Goal: Task Accomplishment & Management: Complete application form

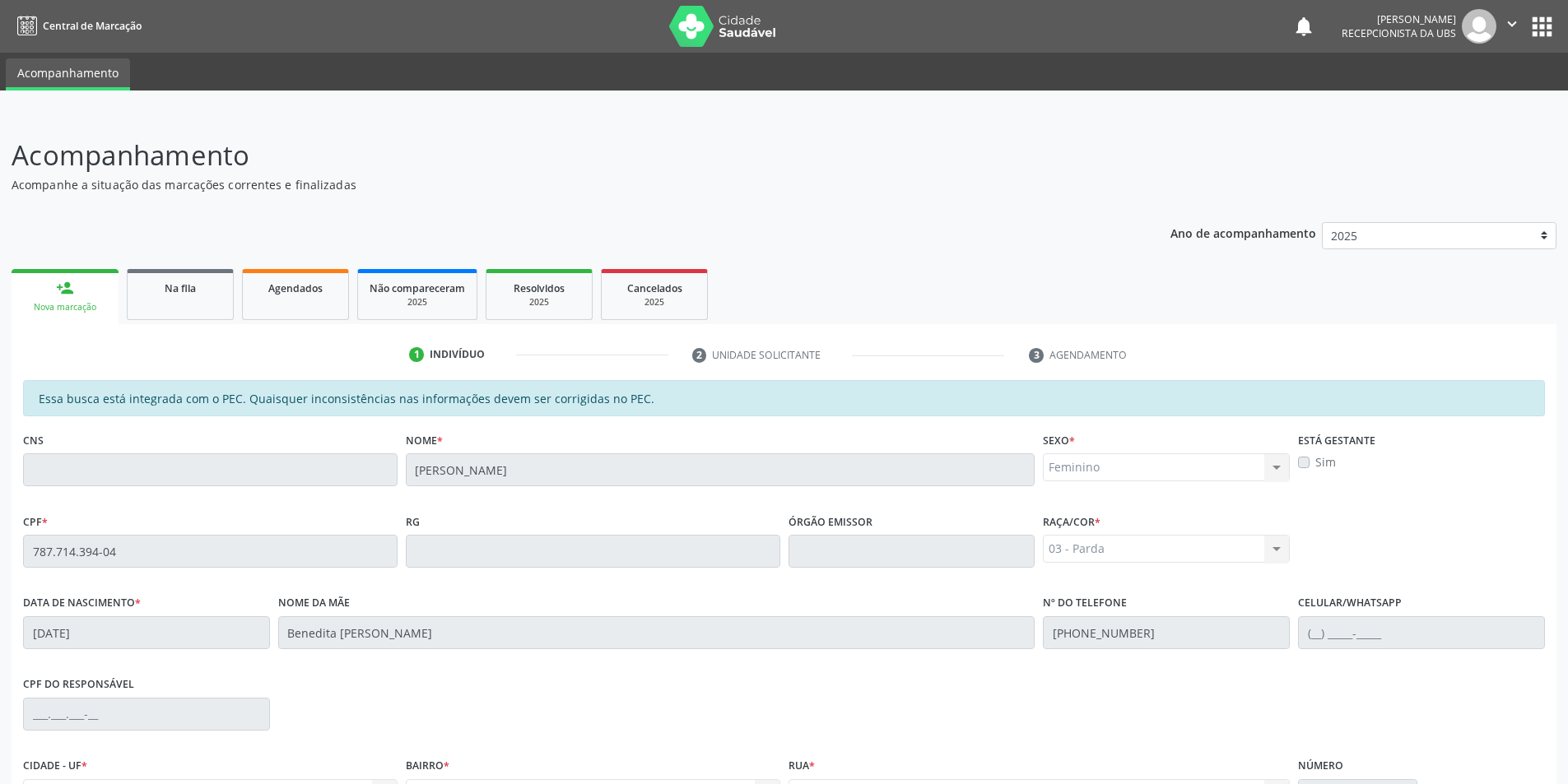
scroll to position [179, 0]
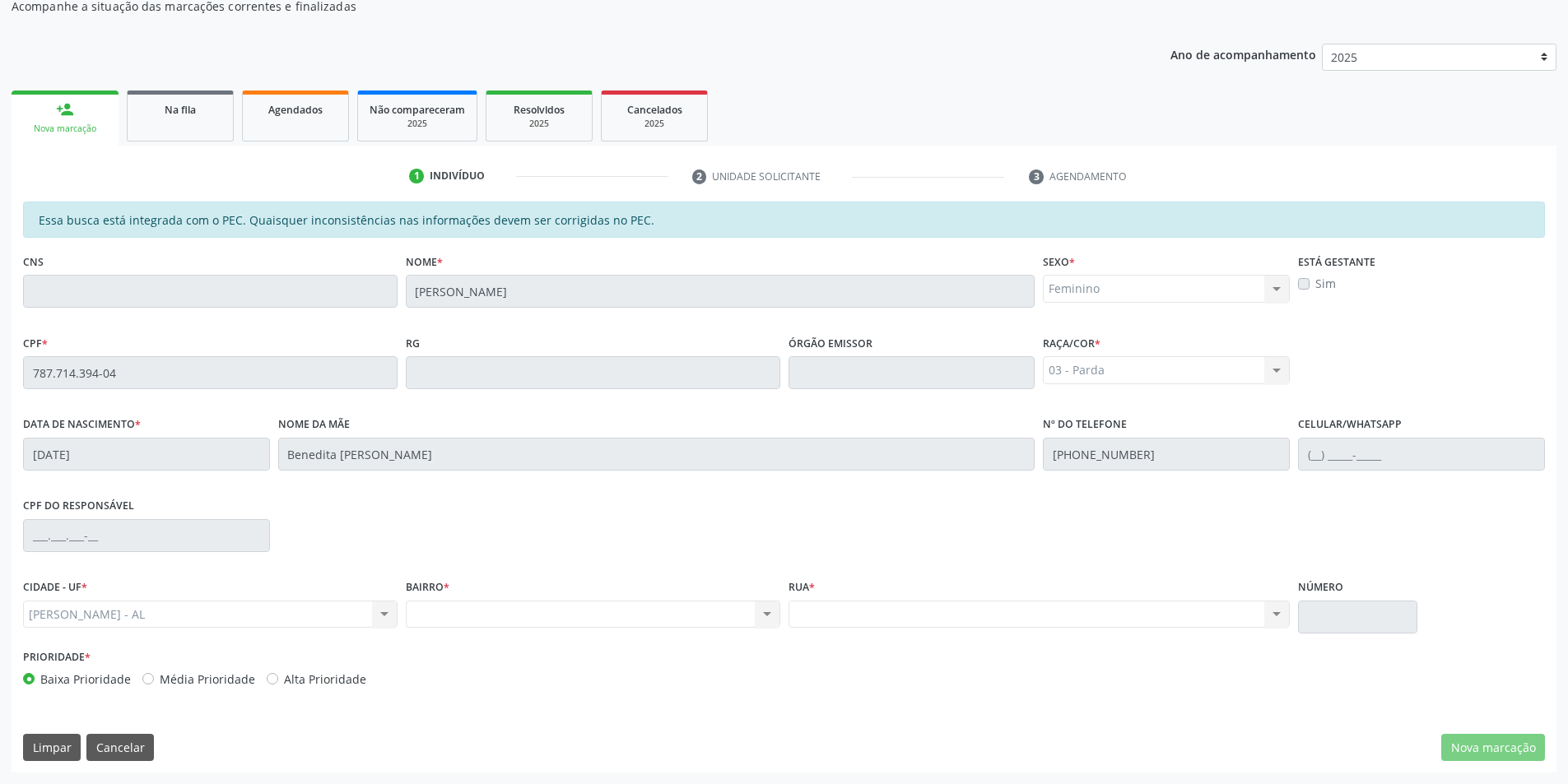
click at [199, 115] on div "Na fila" at bounding box center [180, 109] width 82 height 17
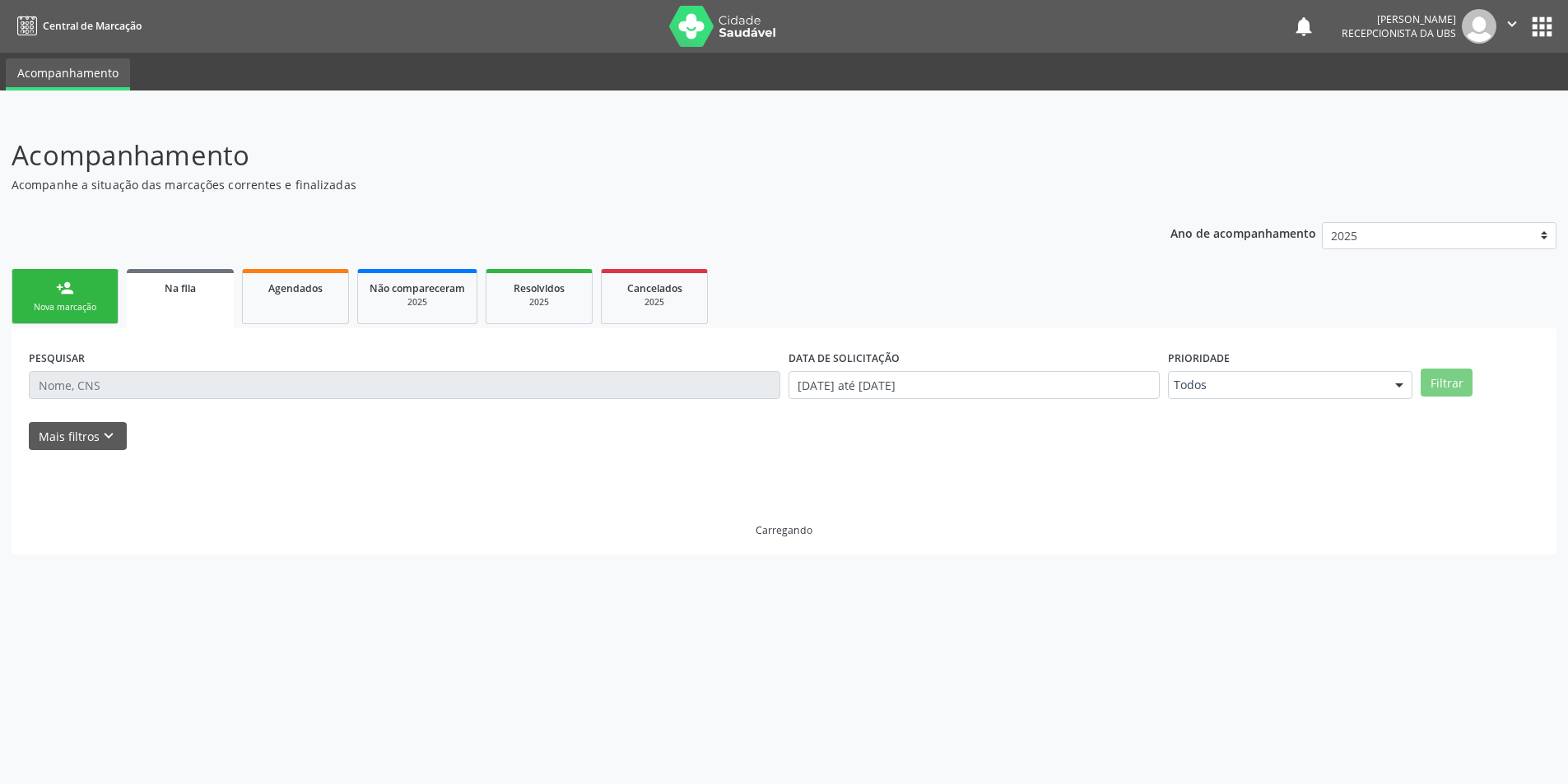
scroll to position [0, 0]
click at [311, 288] on span "Agendados" at bounding box center [295, 288] width 54 height 14
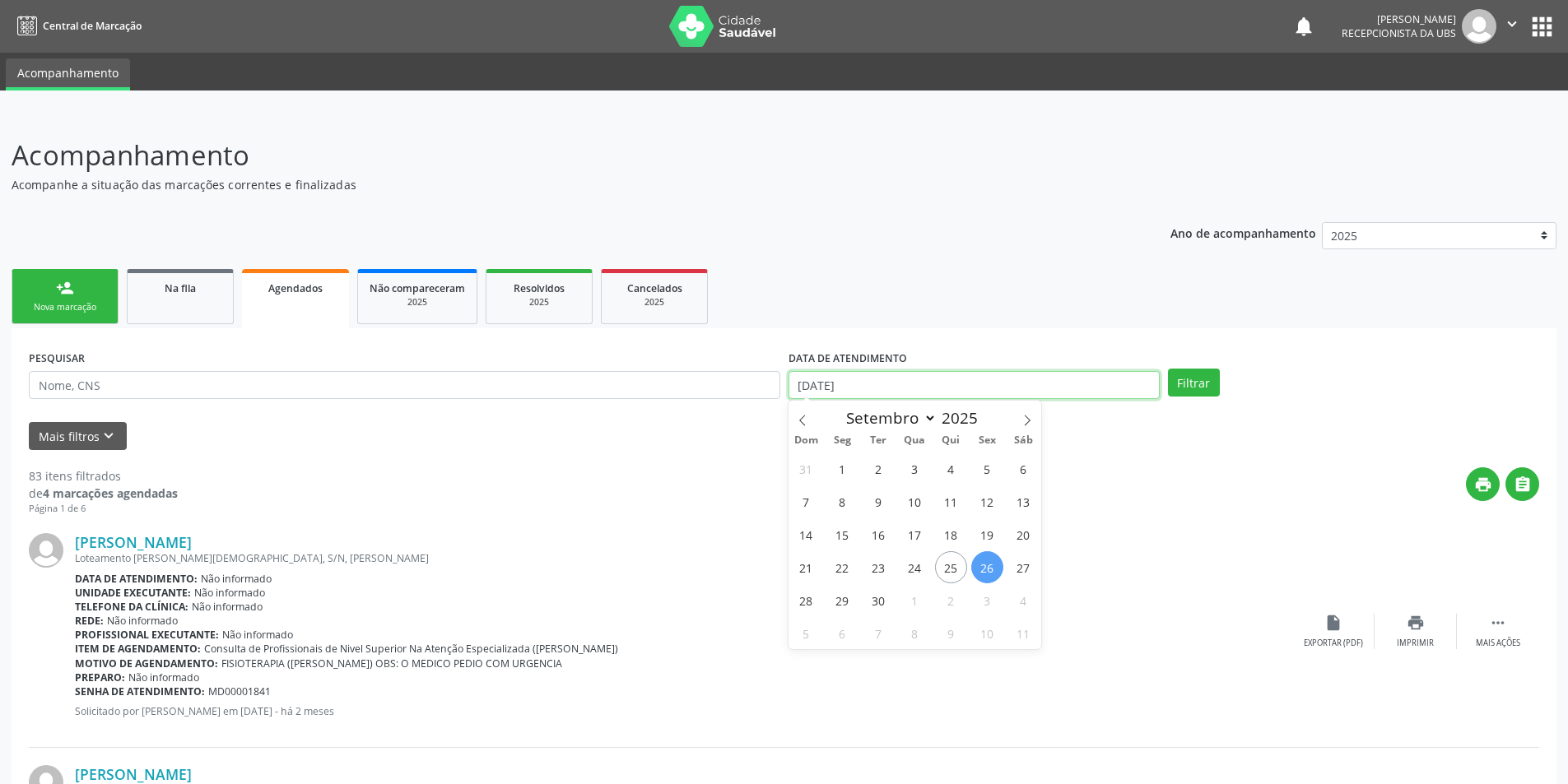
click at [1140, 389] on input "[DATE]" at bounding box center [974, 385] width 371 height 28
click at [876, 568] on span "23" at bounding box center [878, 567] width 32 height 32
type input "[DATE]"
click at [876, 594] on span "30" at bounding box center [878, 600] width 32 height 32
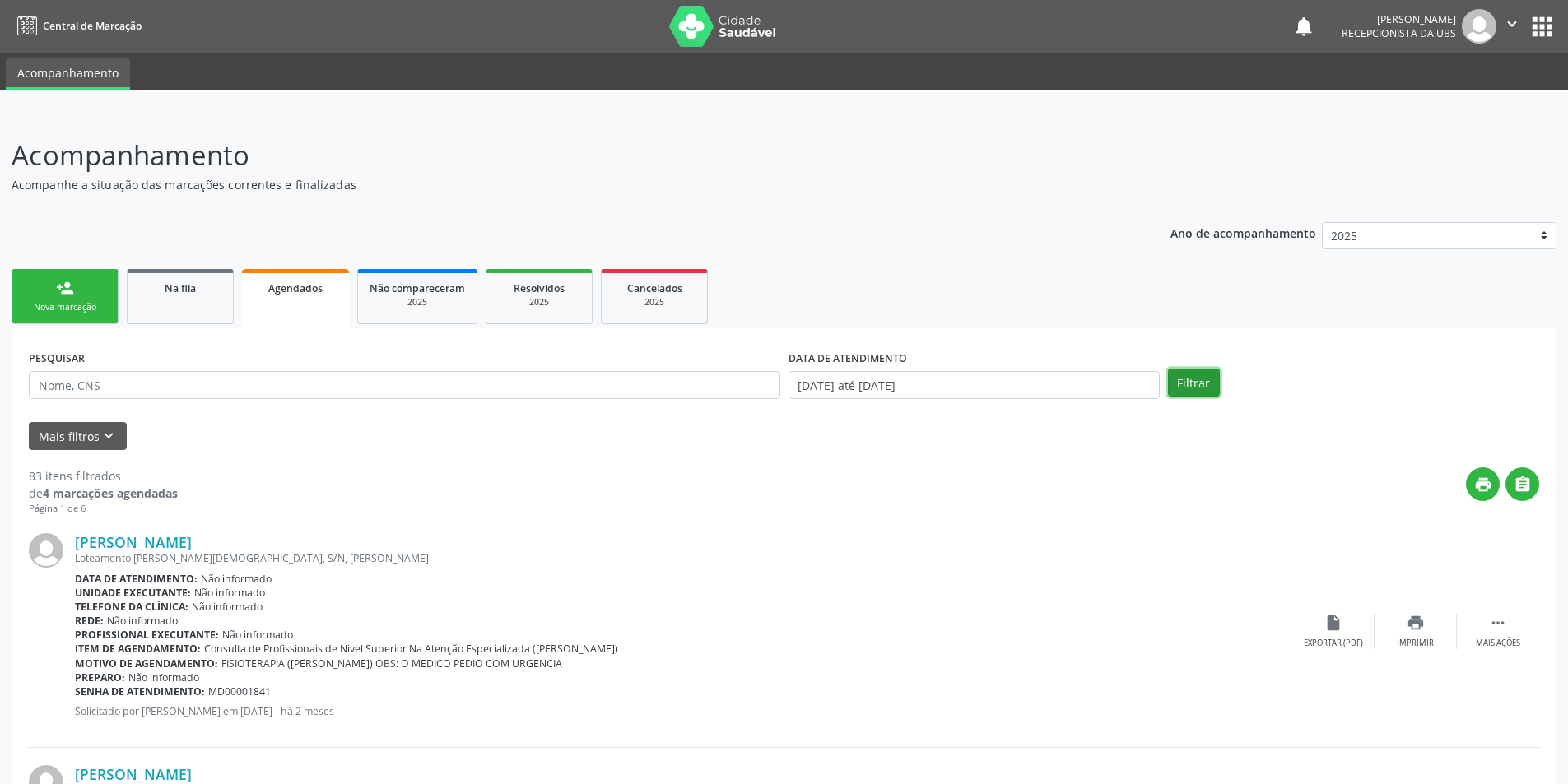
click at [1200, 379] on button "Filtrar" at bounding box center [1194, 382] width 52 height 28
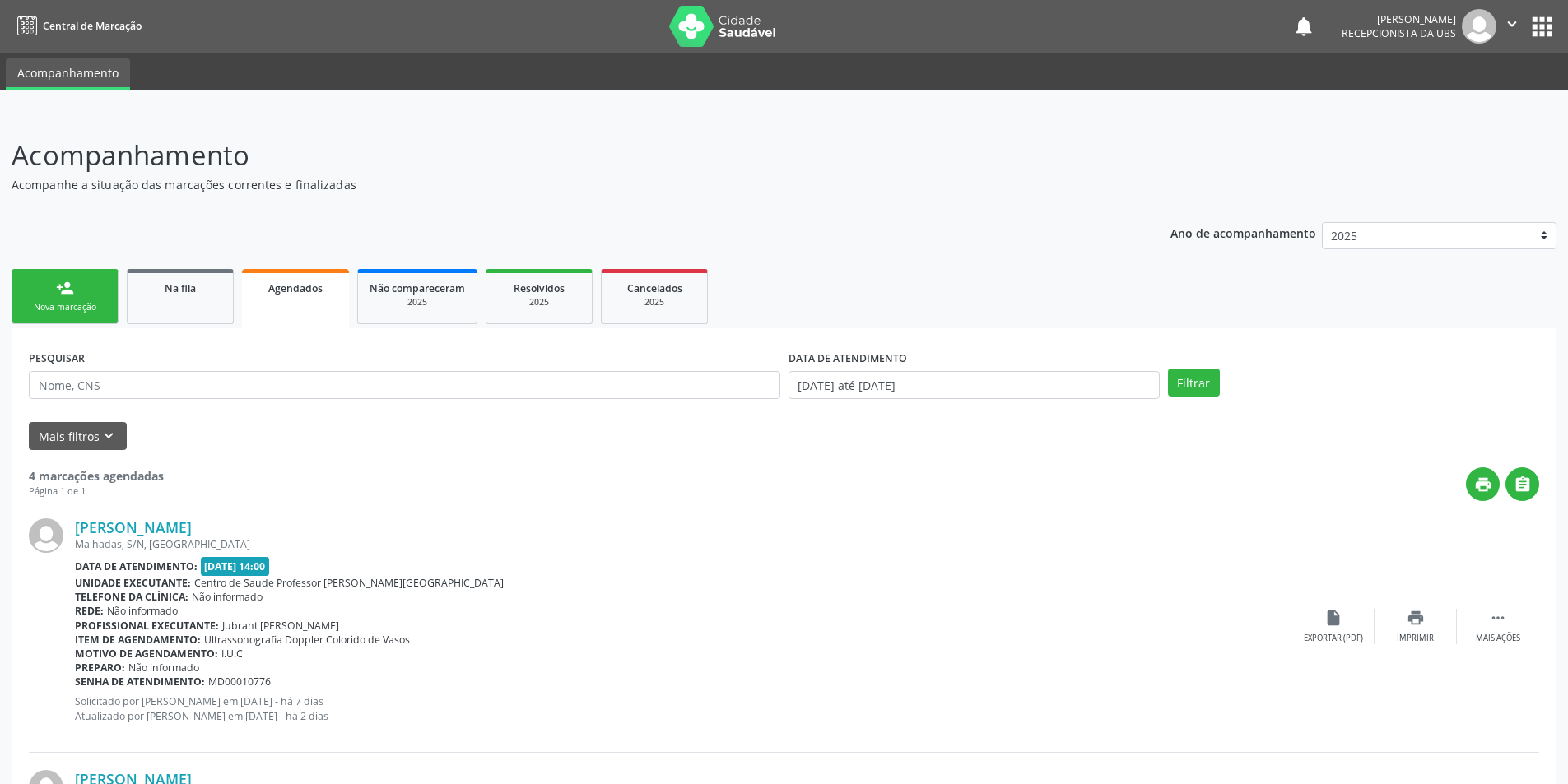
click at [87, 304] on div "Nova marcação" at bounding box center [64, 308] width 82 height 12
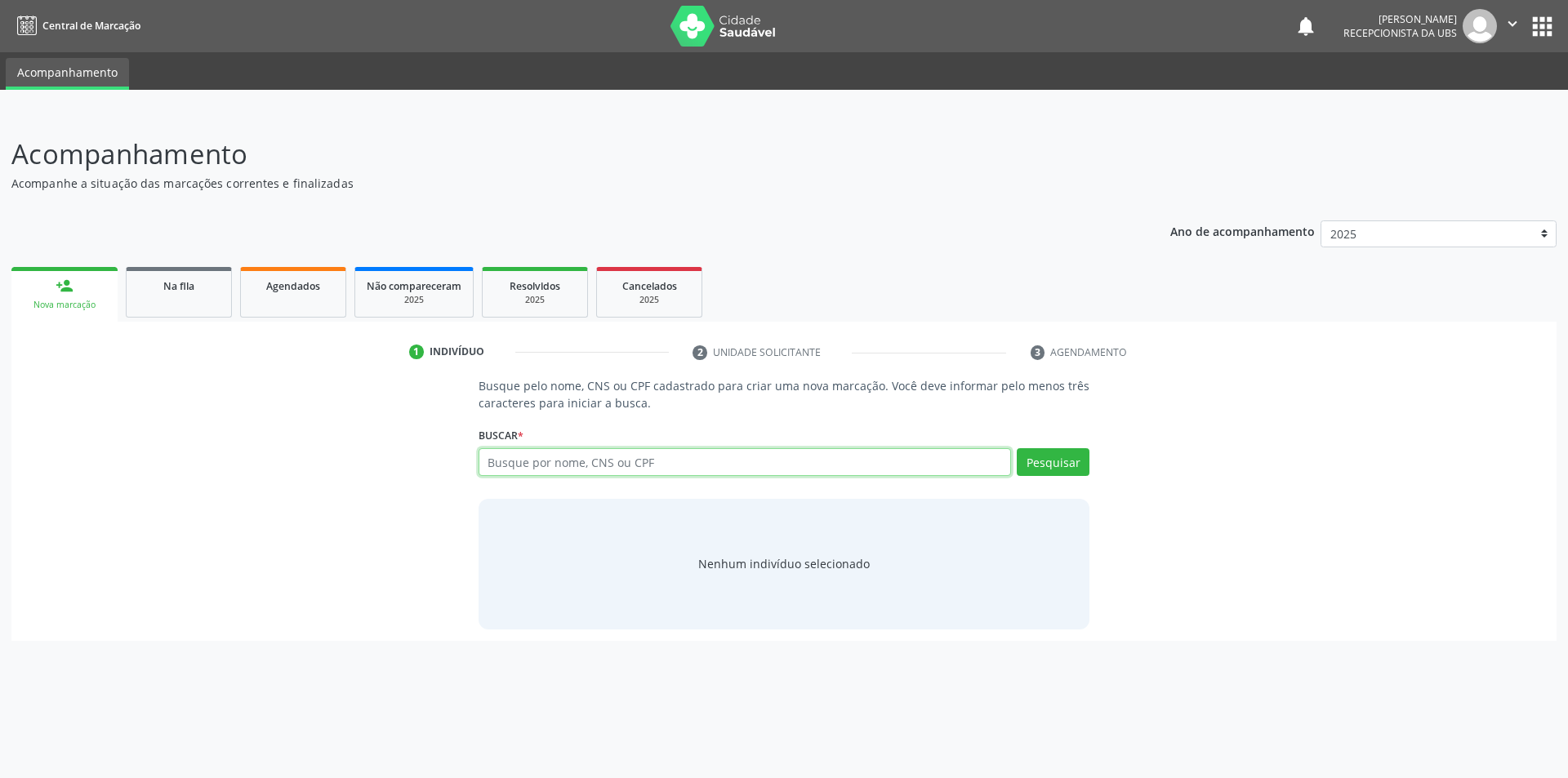
click at [969, 464] on input "text" at bounding box center [745, 462] width 533 height 28
type input "7062077020047870"
click at [1055, 458] on button "Pesquisar" at bounding box center [1053, 462] width 73 height 28
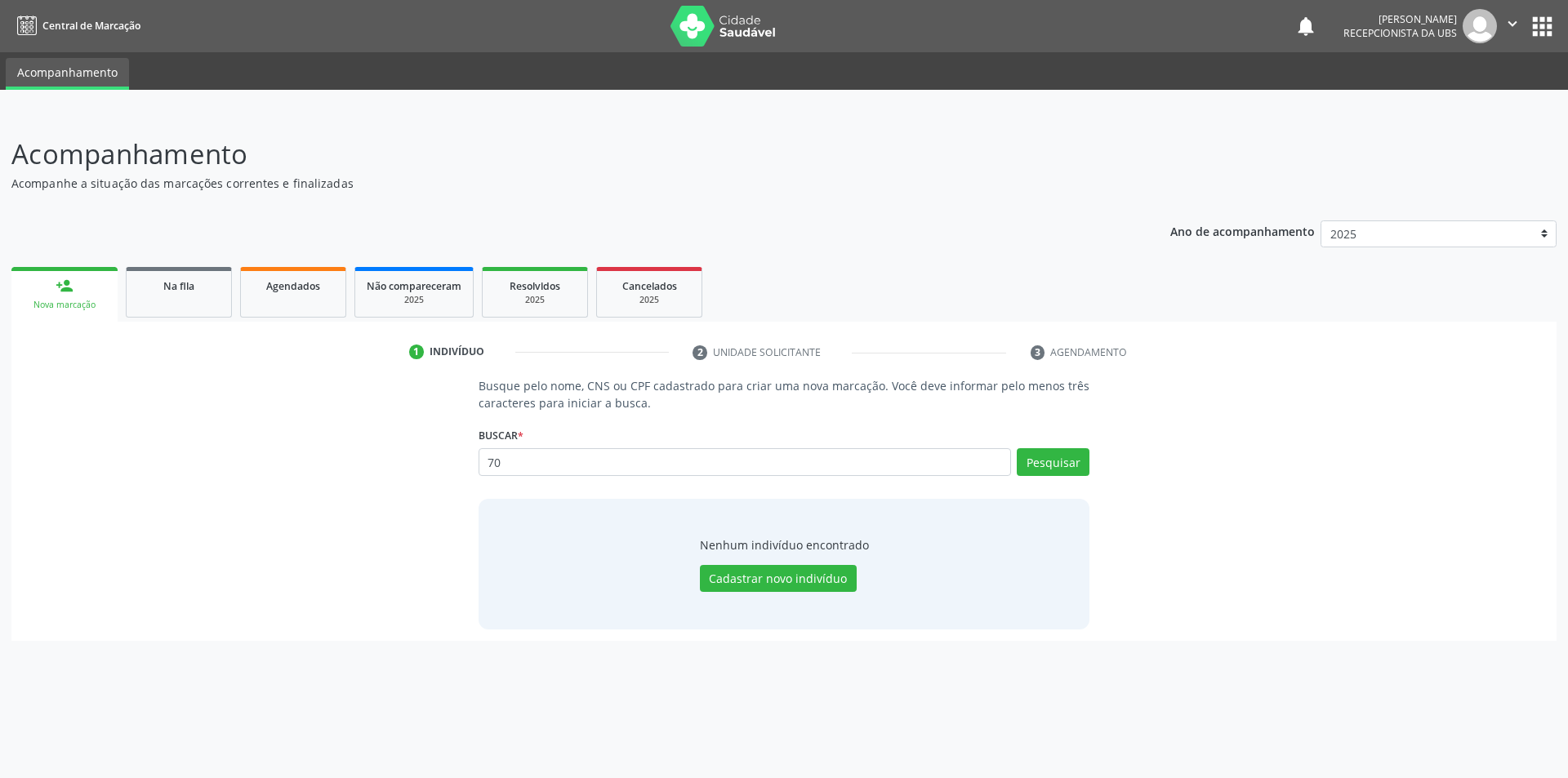
type input "7"
type input "706207702047870"
click at [1044, 462] on button "Pesquisar" at bounding box center [1053, 462] width 73 height 28
type input "7"
type input "14995892478"
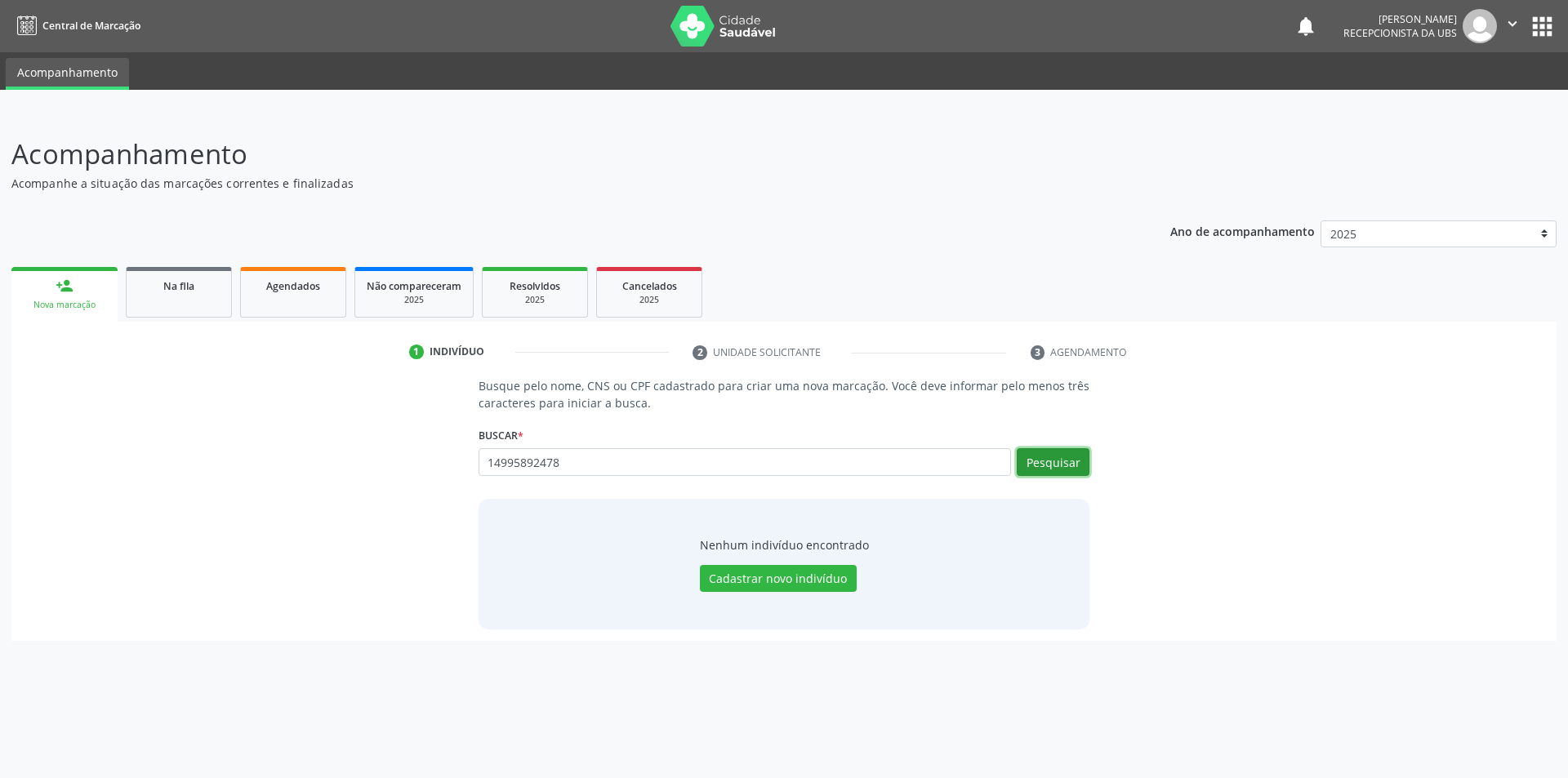
click at [1063, 460] on button "Pesquisar" at bounding box center [1053, 462] width 73 height 28
type input "14995892478"
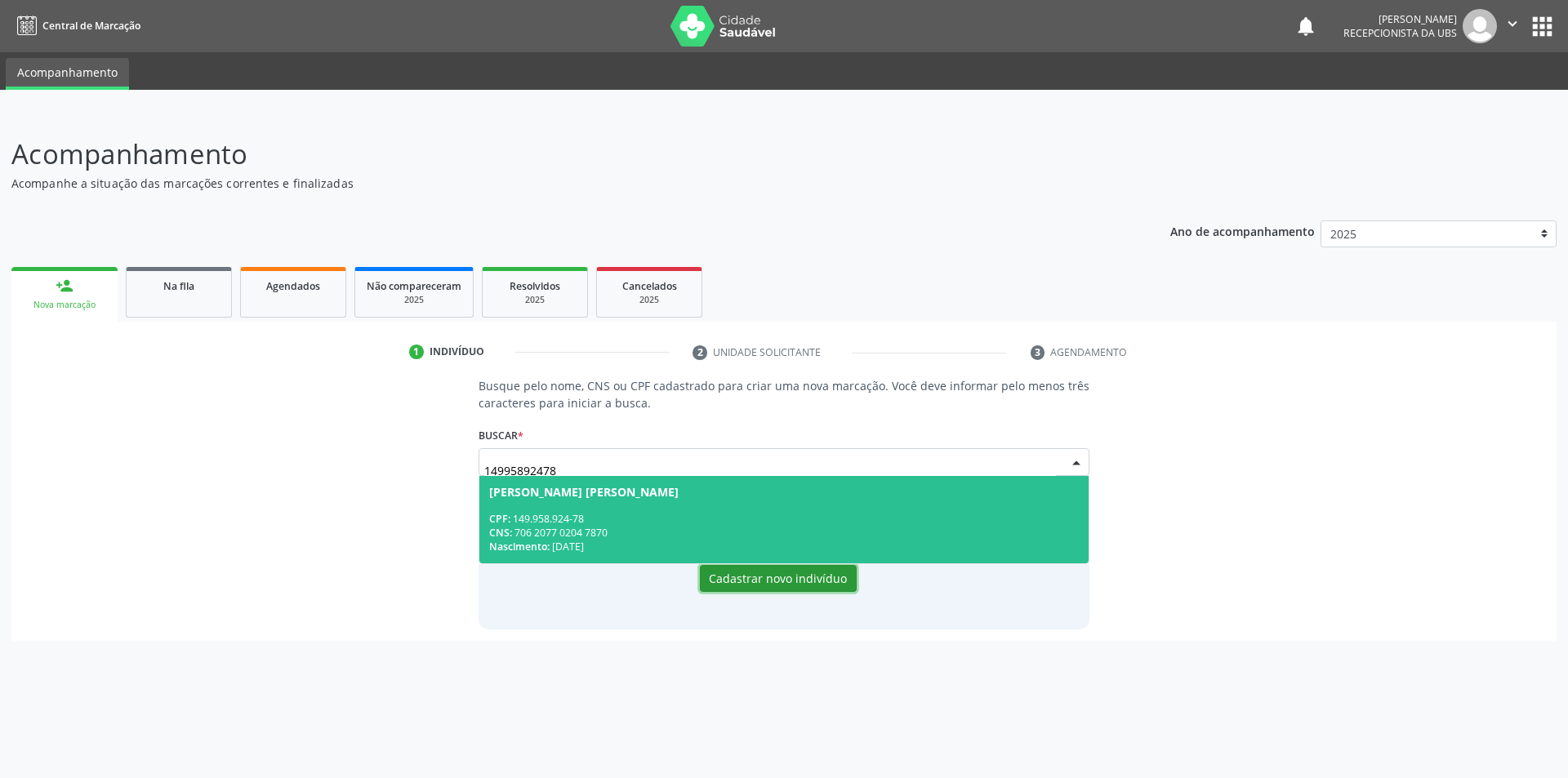
click at [790, 580] on button "Cadastrar novo indivíduo" at bounding box center [778, 579] width 156 height 28
